Goal: Transaction & Acquisition: Purchase product/service

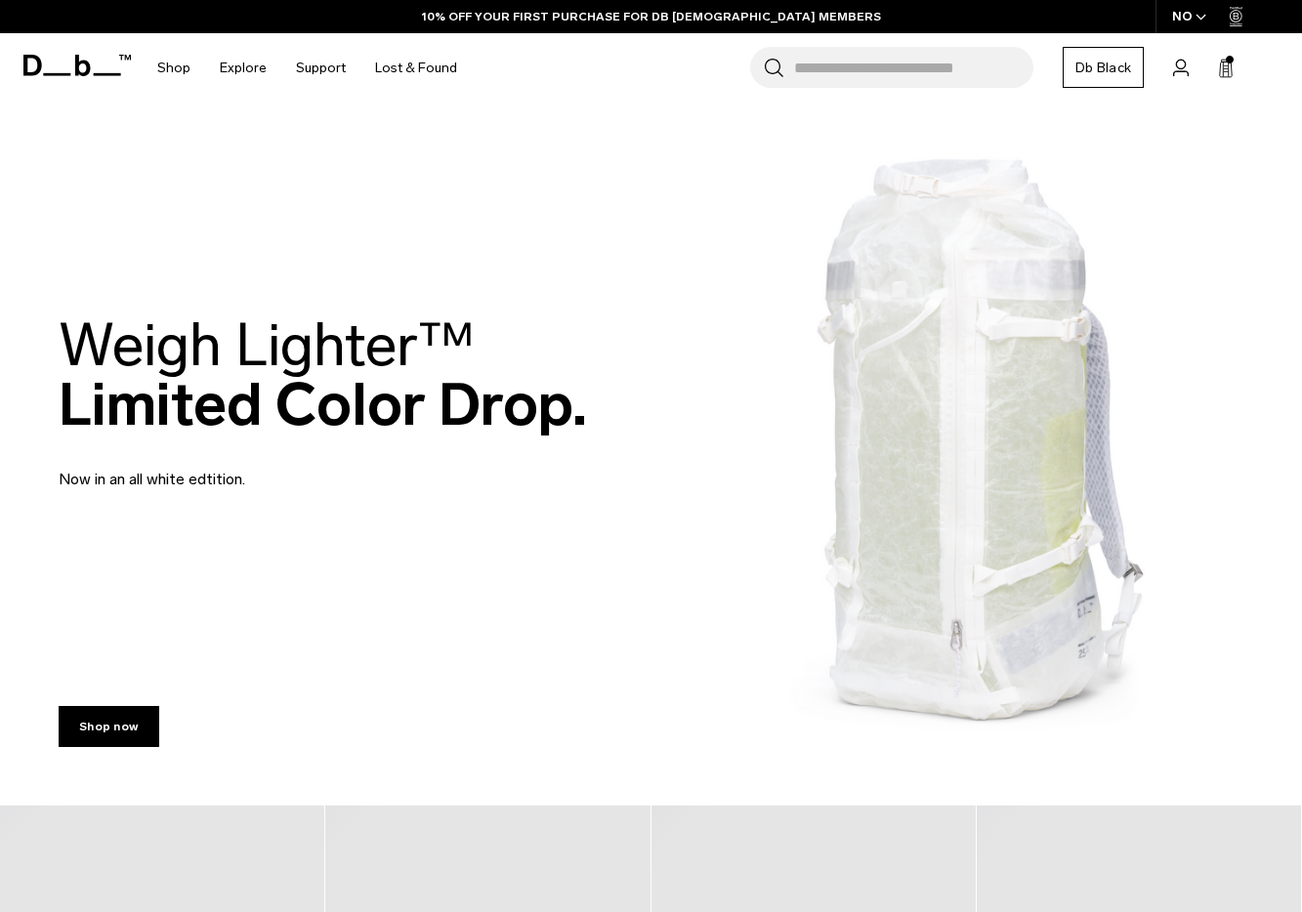
click at [814, 61] on input "Search for Bags, Luggage..." at bounding box center [913, 67] width 239 height 41
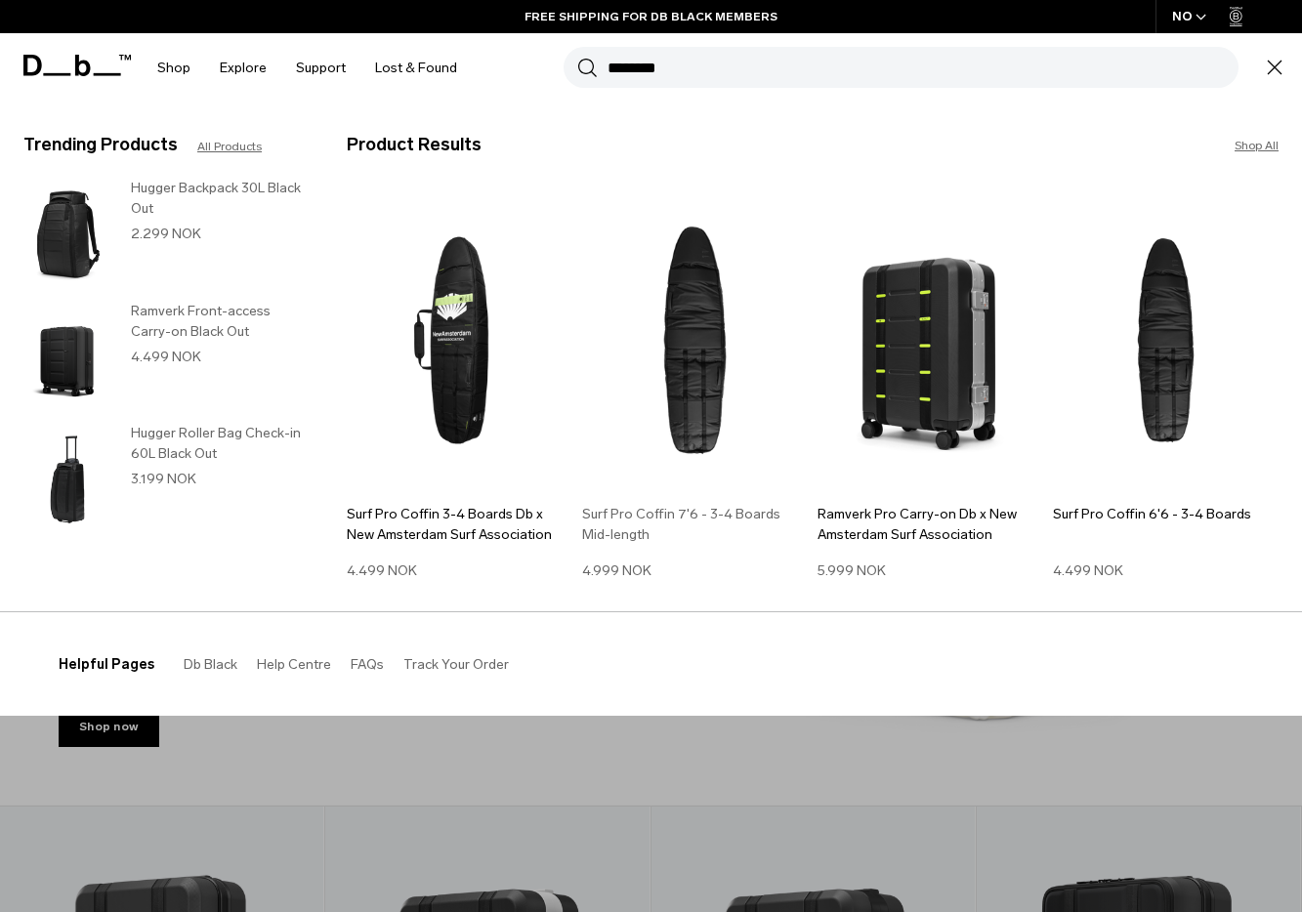
type input "********"
click at [668, 290] on img at bounding box center [695, 340] width 226 height 304
